Goal: Task Accomplishment & Management: Use online tool/utility

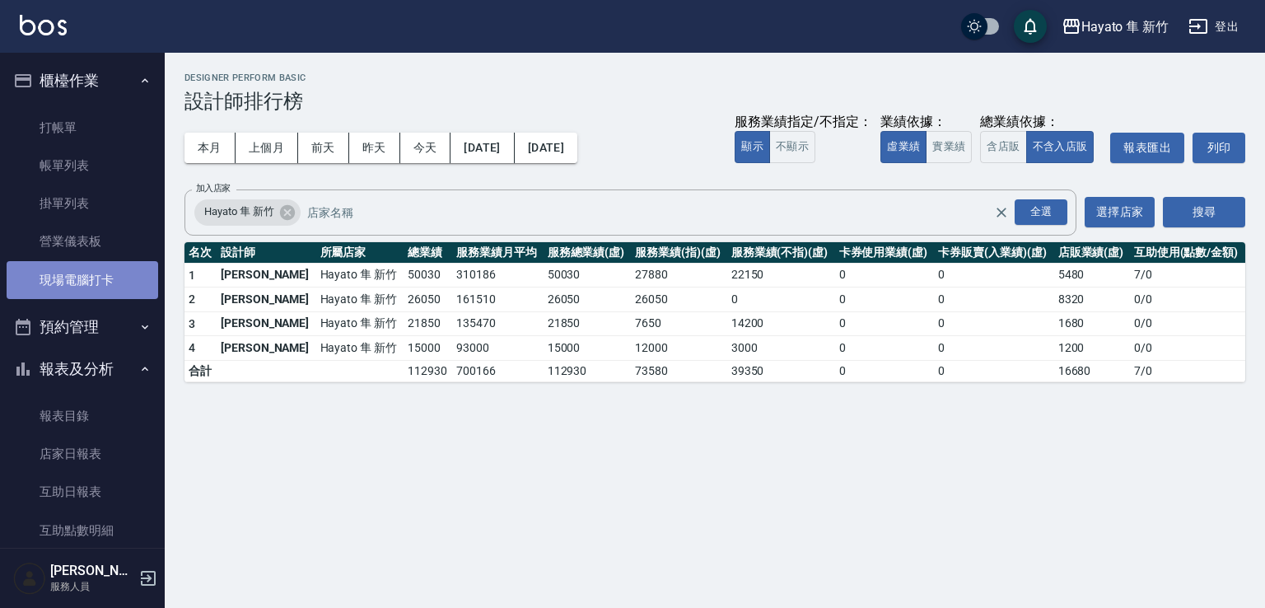
click at [98, 285] on link "現場電腦打卡" at bounding box center [82, 280] width 151 height 38
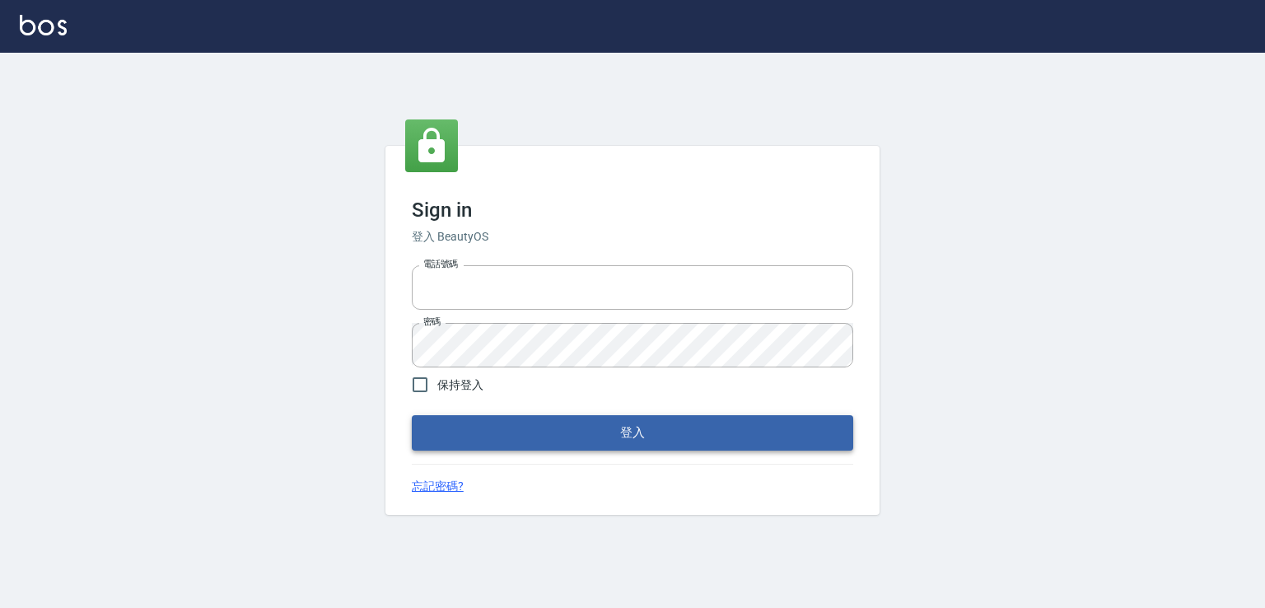
type input "0982132488"
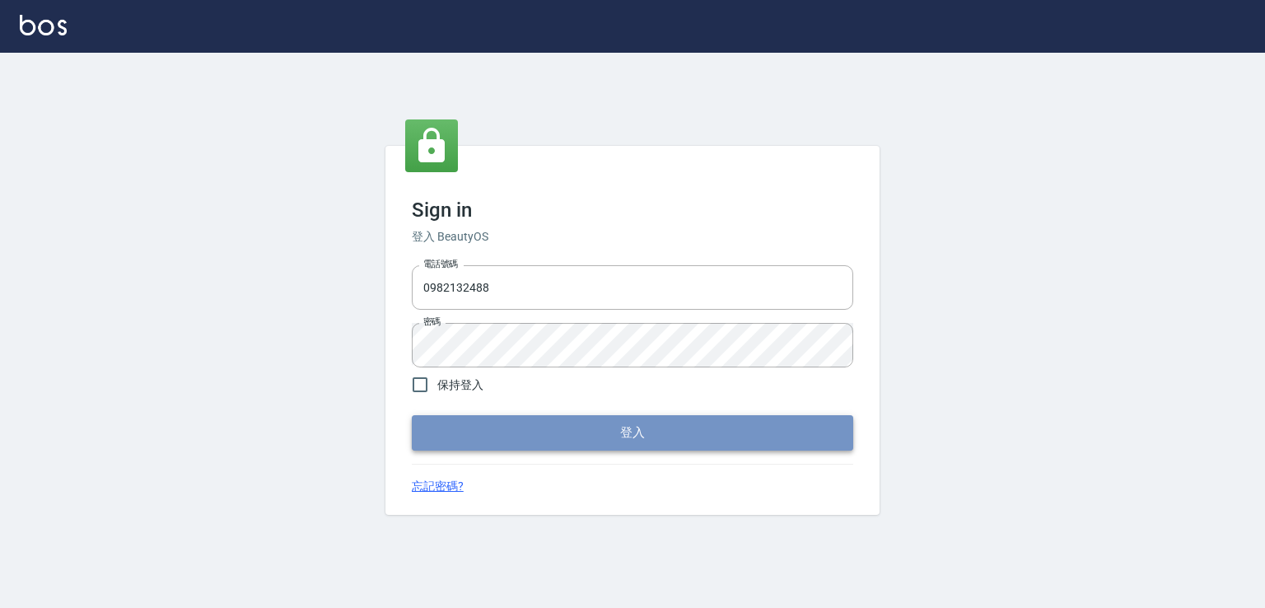
click at [584, 439] on button "登入" at bounding box center [632, 432] width 441 height 35
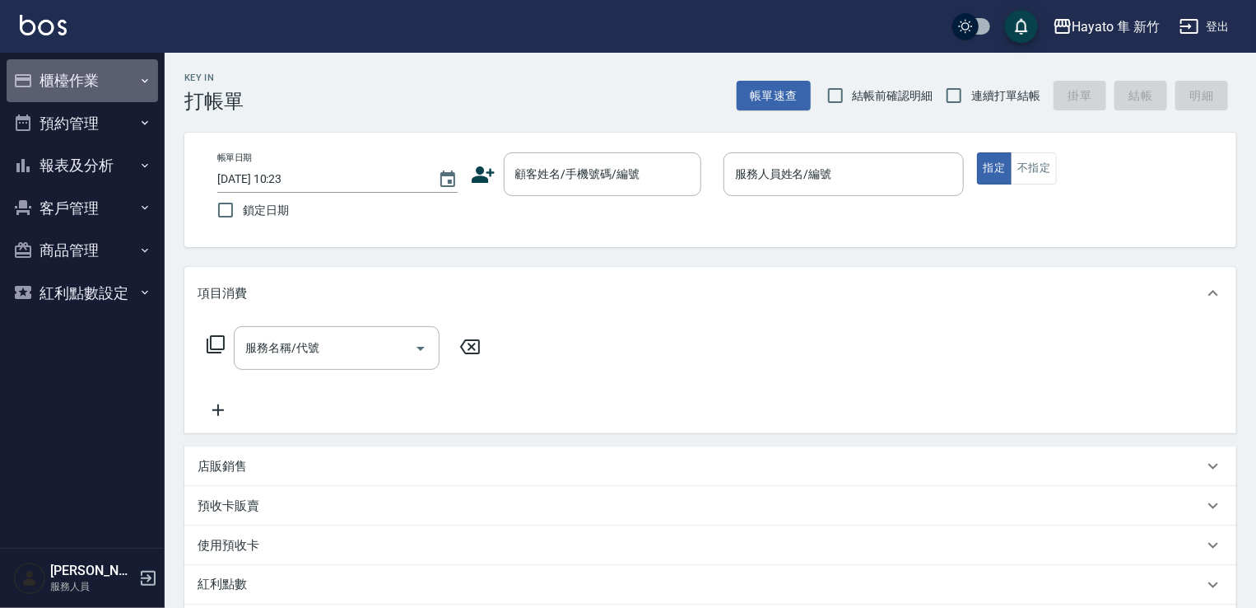
click at [133, 94] on button "櫃檯作業" at bounding box center [82, 80] width 151 height 43
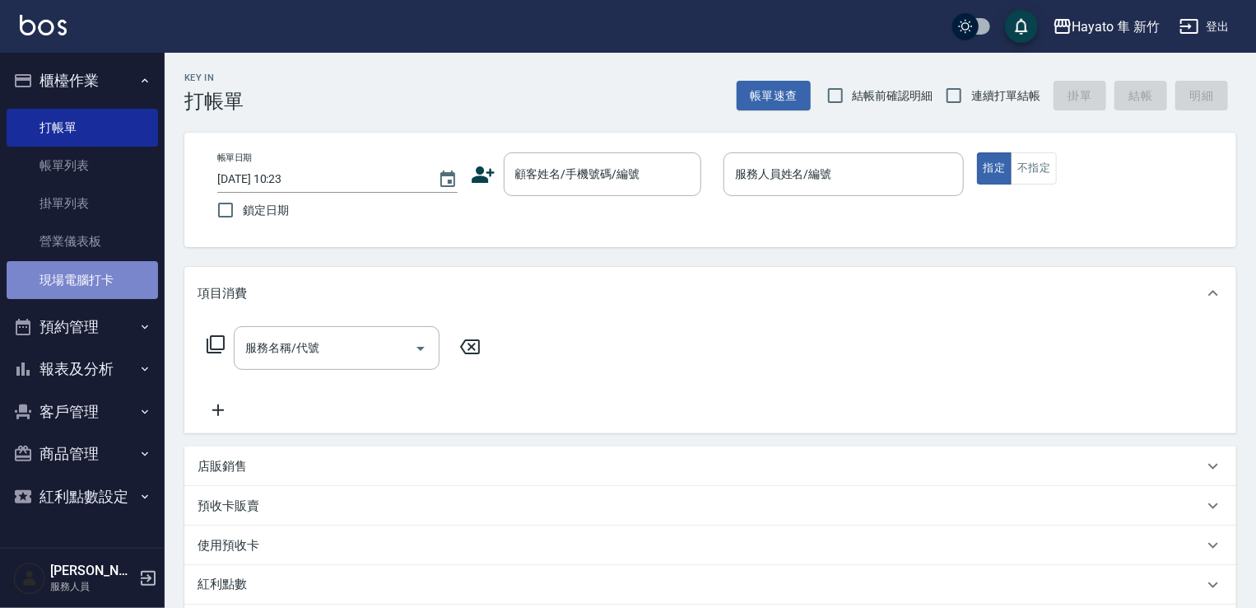
click at [128, 274] on link "現場電腦打卡" at bounding box center [82, 280] width 151 height 38
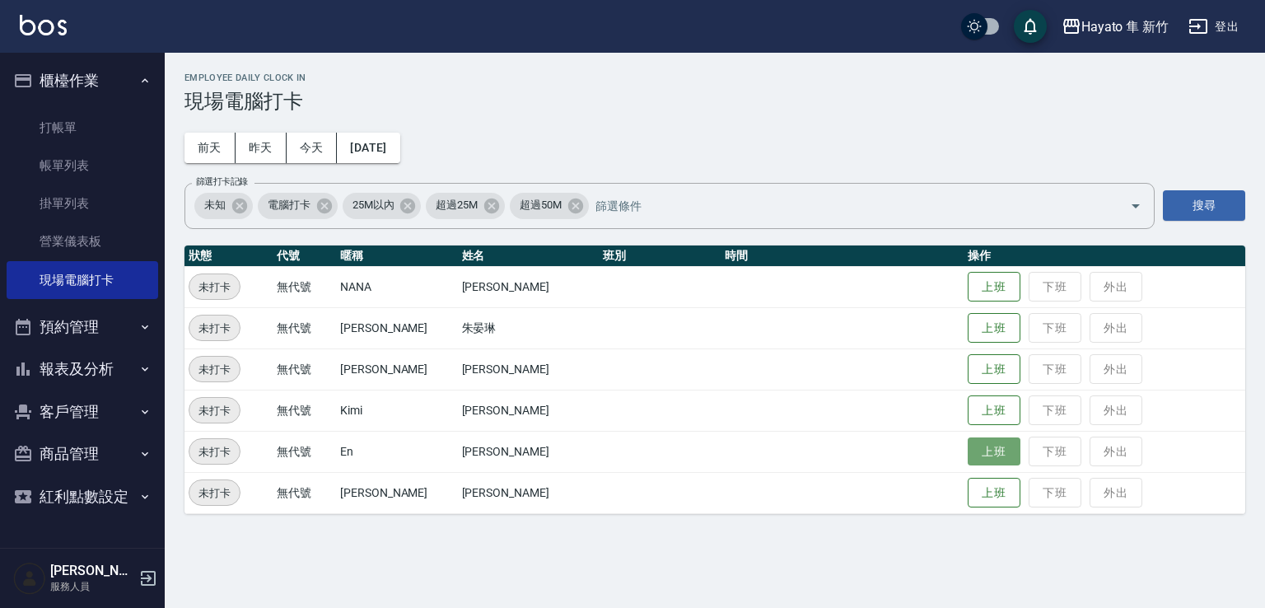
click at [967, 459] on button "上班" at bounding box center [993, 451] width 53 height 29
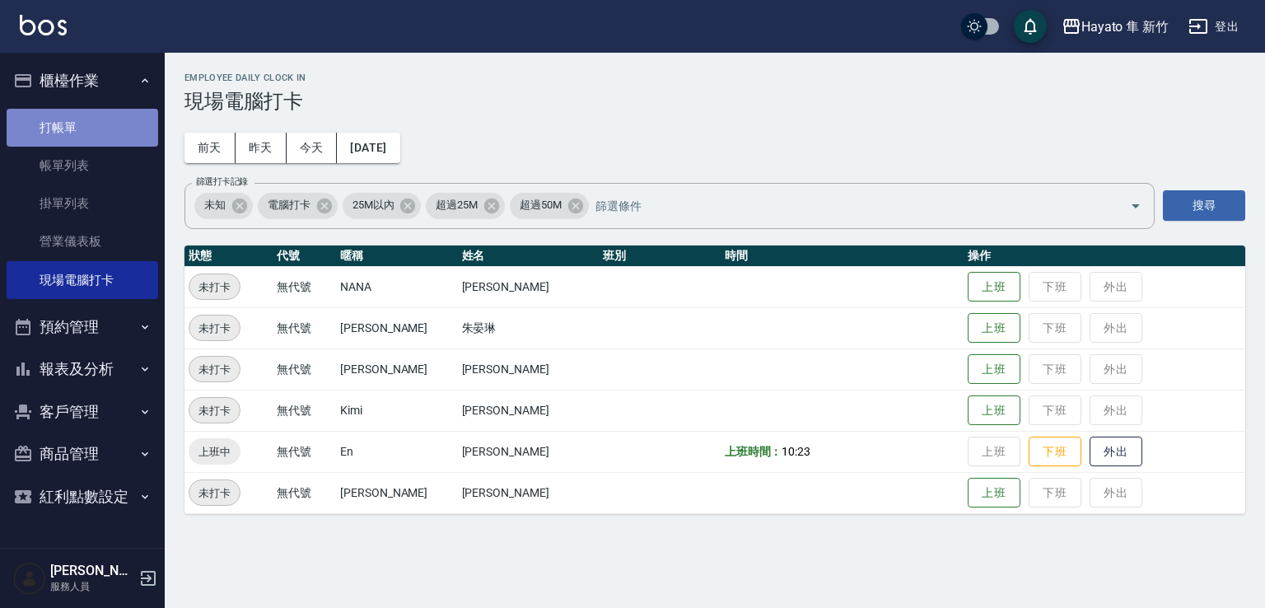
click at [82, 120] on link "打帳單" at bounding box center [82, 128] width 151 height 38
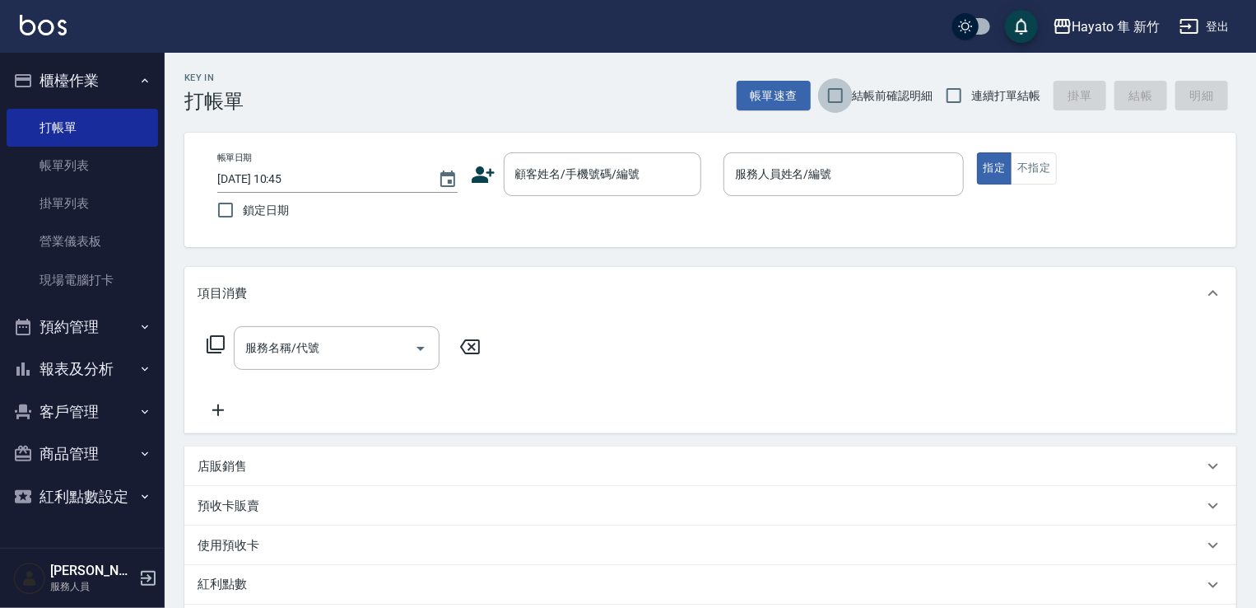
click at [837, 91] on input "結帳前確認明細" at bounding box center [835, 95] width 35 height 35
checkbox input "true"
click at [958, 106] on input "連續打單結帳" at bounding box center [954, 95] width 35 height 35
checkbox input "true"
click at [109, 374] on button "報表及分析" at bounding box center [82, 368] width 151 height 43
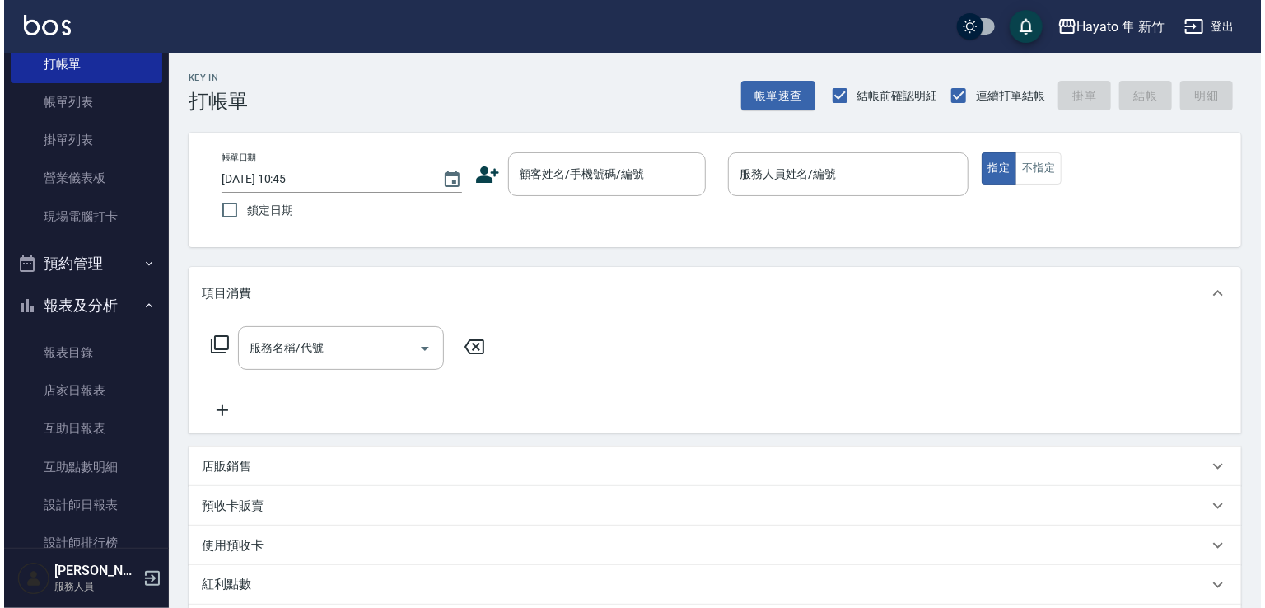
scroll to position [165, 0]
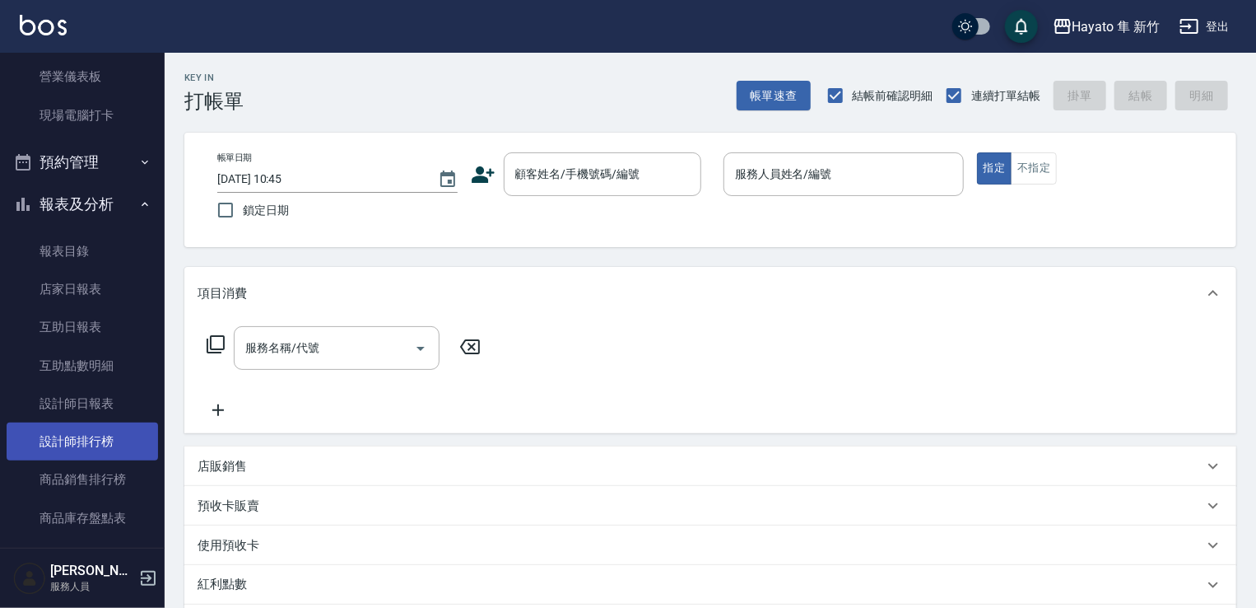
click at [112, 431] on link "設計師排行榜" at bounding box center [82, 441] width 151 height 38
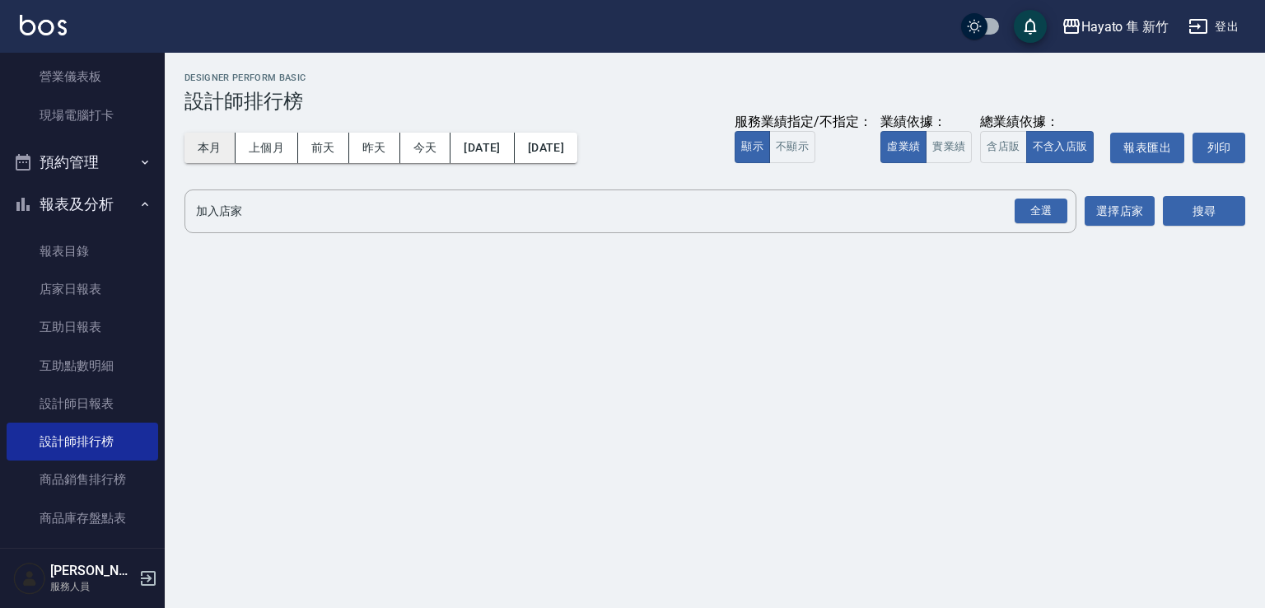
click at [197, 154] on button "本月" at bounding box center [209, 148] width 51 height 30
click at [1053, 213] on div "全選" at bounding box center [1040, 211] width 53 height 26
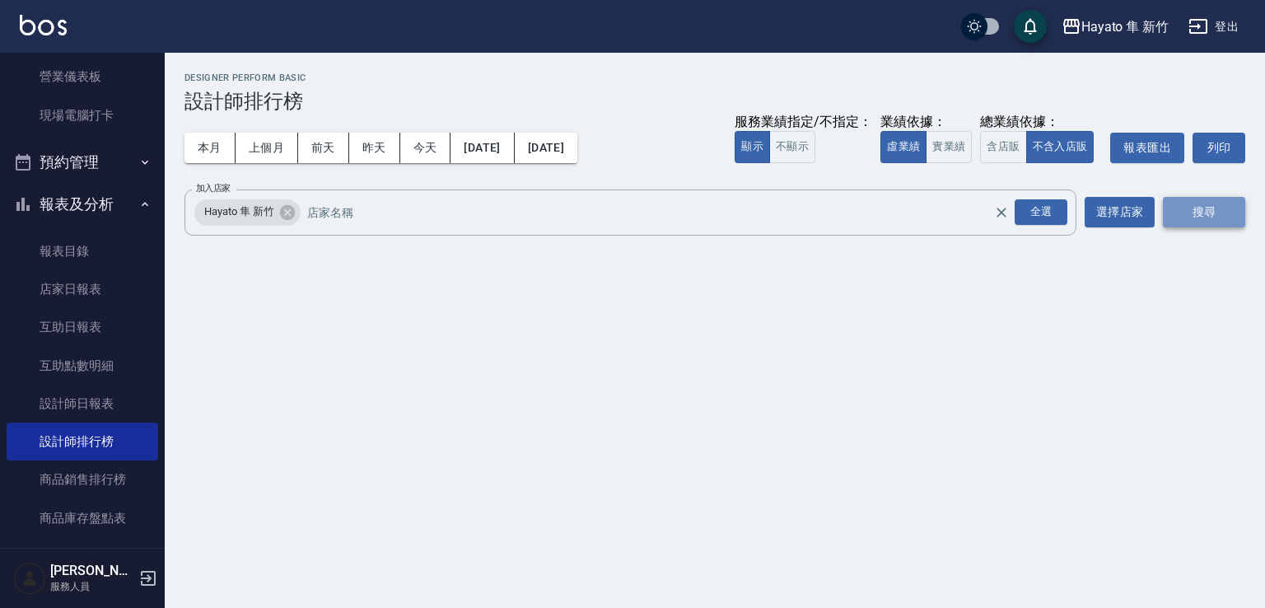
click at [1175, 207] on button "搜尋" at bounding box center [1204, 212] width 82 height 30
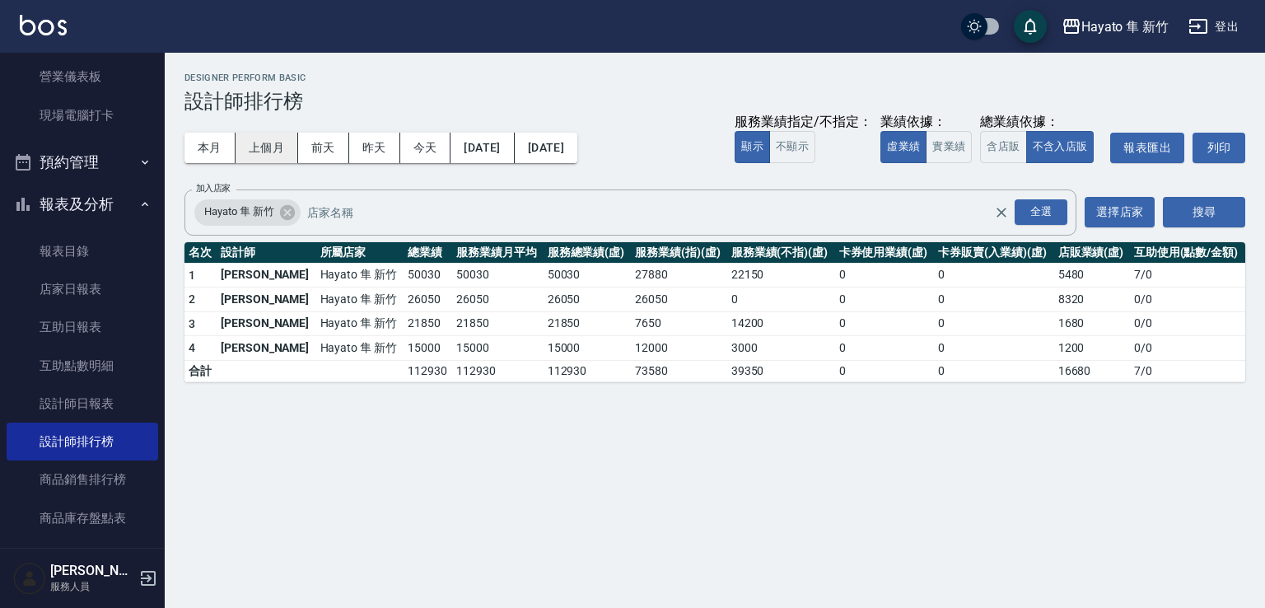
click at [252, 147] on button "上個月" at bounding box center [266, 148] width 63 height 30
click at [205, 142] on button "本月" at bounding box center [209, 148] width 51 height 30
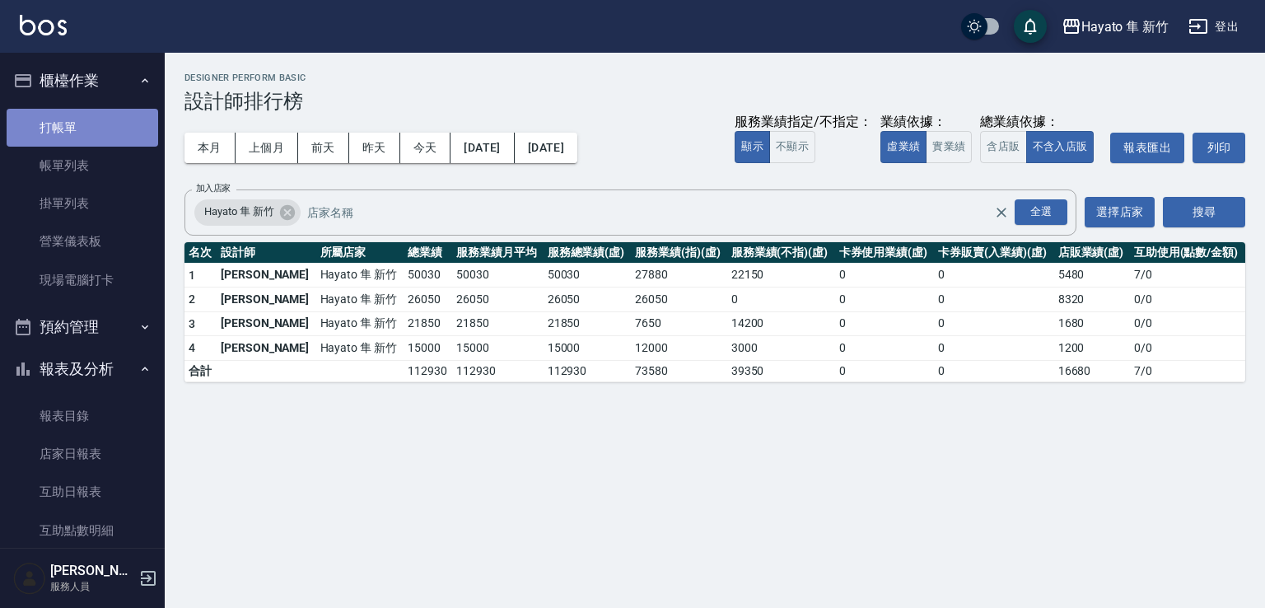
click at [100, 125] on link "打帳單" at bounding box center [82, 128] width 151 height 38
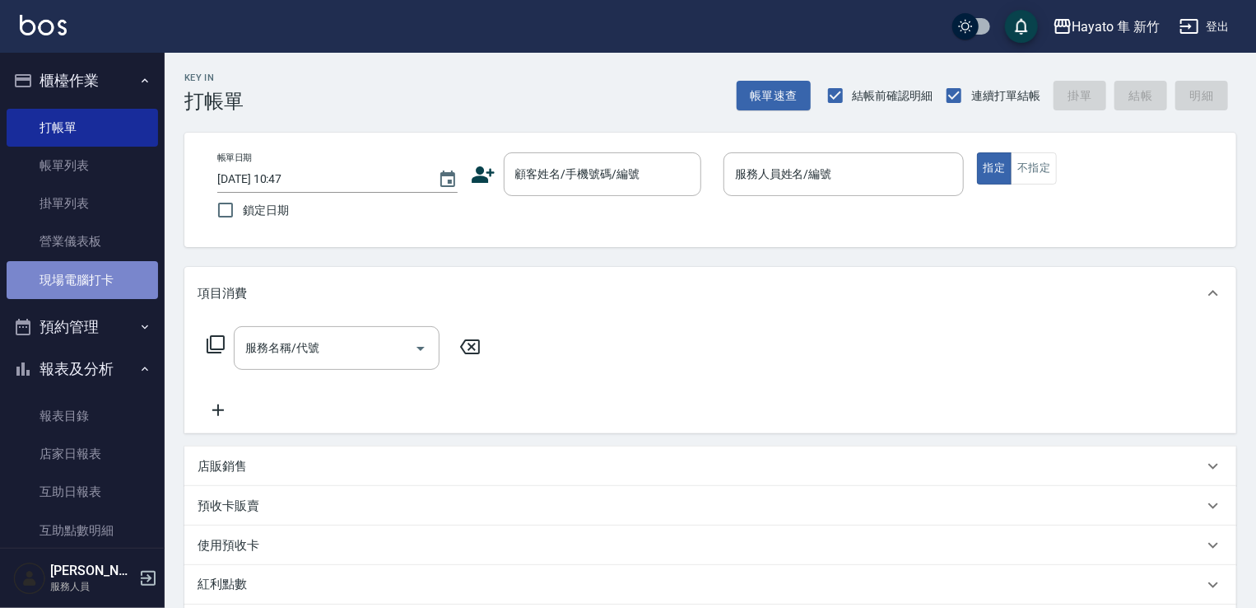
click at [96, 287] on link "現場電腦打卡" at bounding box center [82, 280] width 151 height 38
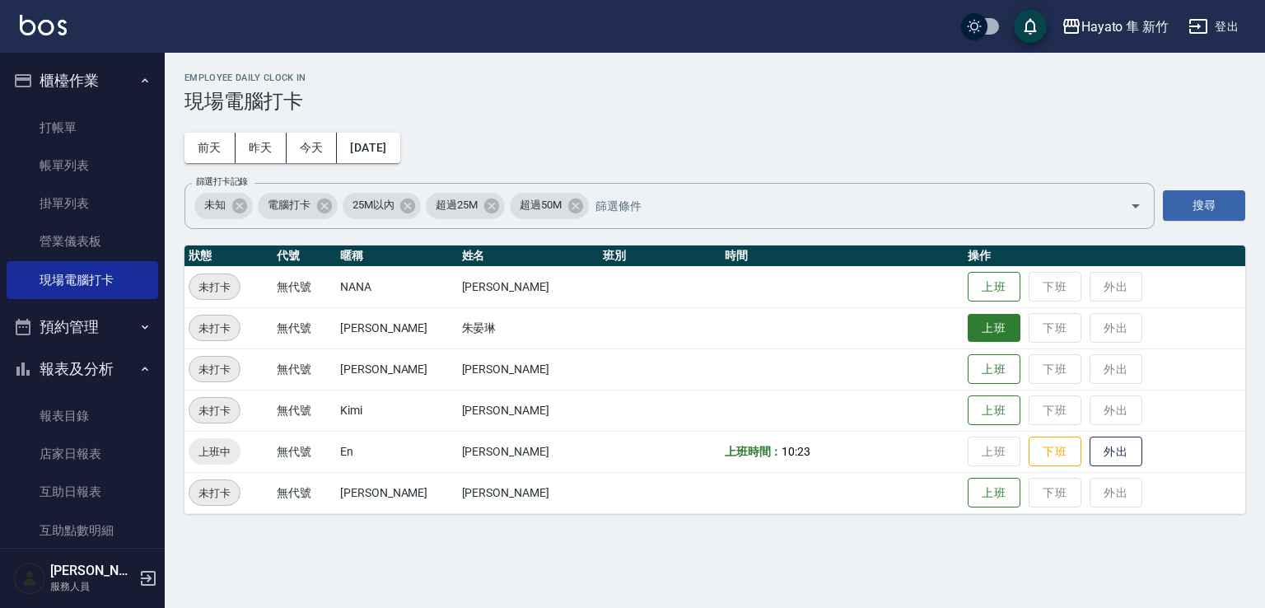
click at [967, 327] on button "上班" at bounding box center [993, 328] width 53 height 29
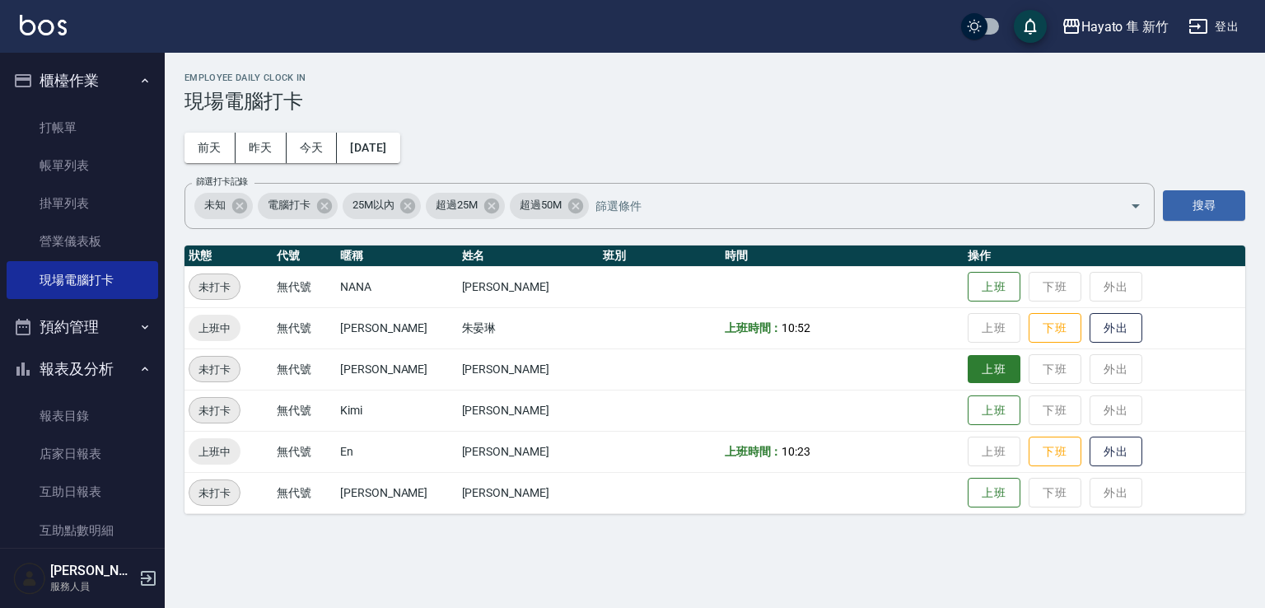
click at [981, 372] on button "上班" at bounding box center [993, 369] width 53 height 29
